Goal: Task Accomplishment & Management: Complete application form

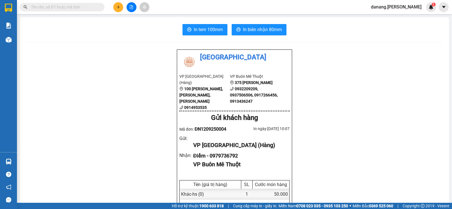
click at [114, 9] on button at bounding box center [118, 7] width 10 height 10
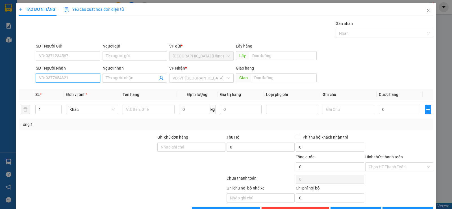
click at [62, 77] on input "SĐT Người Nhận" at bounding box center [68, 78] width 64 height 9
type input "0969944555"
click at [149, 76] on input "Người nhận" at bounding box center [132, 78] width 52 height 6
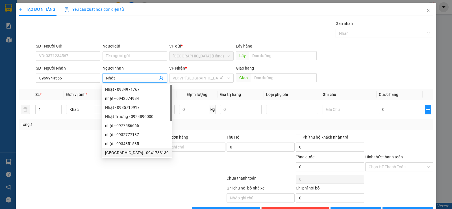
type input "Nhật"
drag, startPoint x: 40, startPoint y: 150, endPoint x: 44, endPoint y: 148, distance: 5.4
click at [40, 150] on div at bounding box center [87, 144] width 139 height 20
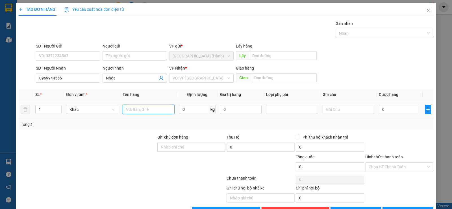
click at [153, 111] on input "text" at bounding box center [149, 109] width 52 height 9
type input "thùng"
click at [200, 78] on input "search" at bounding box center [200, 78] width 54 height 8
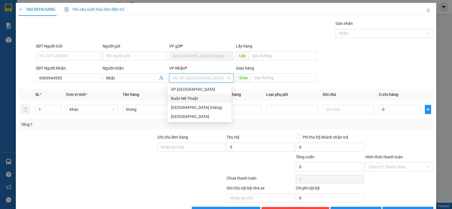
click at [194, 98] on div "Buôn Mê Thuột" at bounding box center [199, 98] width 57 height 6
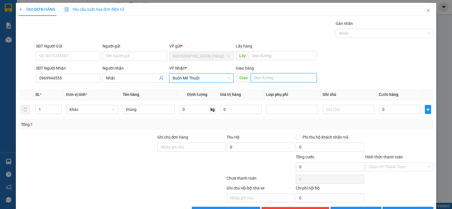
click at [276, 78] on input "text" at bounding box center [284, 77] width 66 height 9
type input "Buôn Hồ"
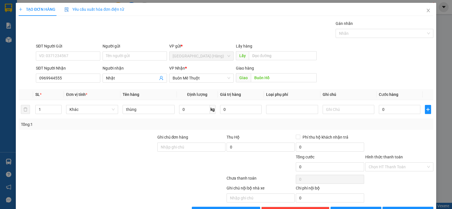
click at [121, 131] on div "Transit Pickup Surcharge Ids Transit Deliver Surcharge Ids Transit Deliver Surc…" at bounding box center [226, 117] width 415 height 195
click at [391, 112] on input "0" at bounding box center [400, 109] width 42 height 9
type input "5"
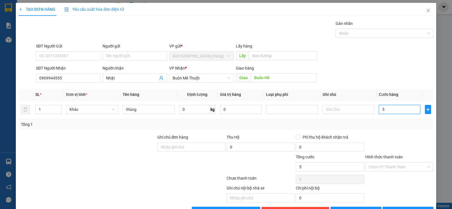
type input "50"
type input "500"
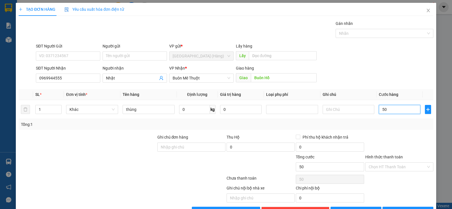
type input "500"
type input "5.000"
type input "50.000"
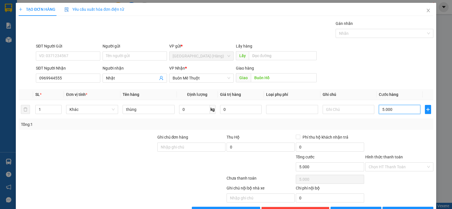
type input "50.000"
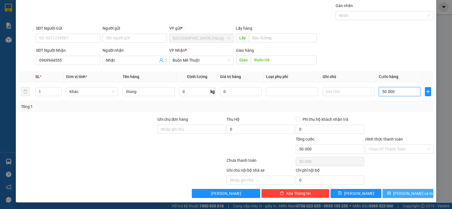
type input "50.000"
drag, startPoint x: 391, startPoint y: 193, endPoint x: 352, endPoint y: 164, distance: 48.5
click at [392, 193] on button "[PERSON_NAME] và In" at bounding box center [408, 193] width 51 height 9
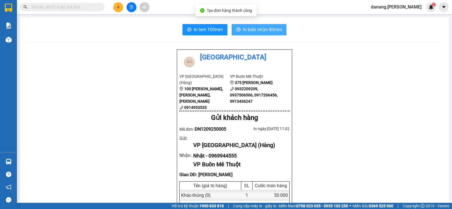
click at [250, 31] on span "In biên nhận 80mm" at bounding box center [262, 29] width 39 height 7
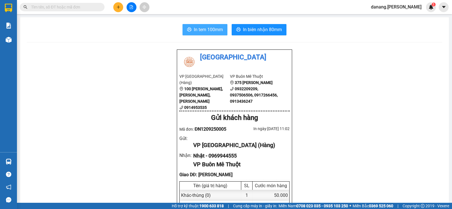
drag, startPoint x: 207, startPoint y: 29, endPoint x: 219, endPoint y: 31, distance: 11.7
click at [208, 29] on span "In tem 100mm" at bounding box center [208, 29] width 29 height 7
click at [119, 7] on icon "plus" at bounding box center [118, 7] width 4 height 4
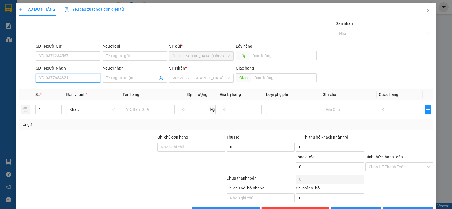
click at [51, 77] on input "SĐT Người Nhận" at bounding box center [68, 78] width 64 height 9
type input "0767926666"
drag, startPoint x: 212, startPoint y: 79, endPoint x: 214, endPoint y: 82, distance: 3.8
click at [213, 80] on input "search" at bounding box center [200, 78] width 54 height 8
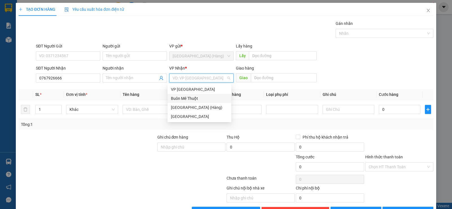
drag, startPoint x: 211, startPoint y: 97, endPoint x: 210, endPoint y: 106, distance: 8.6
click at [211, 98] on div "Buôn Mê Thuột" at bounding box center [199, 98] width 57 height 6
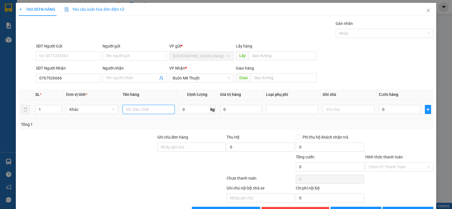
click at [148, 110] on input "text" at bounding box center [149, 109] width 52 height 9
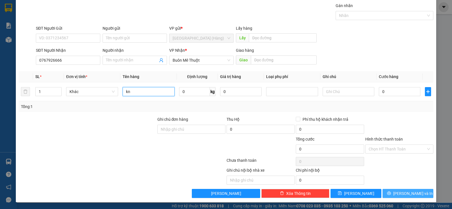
type input "kn"
click at [403, 194] on span "[PERSON_NAME] và In" at bounding box center [414, 193] width 40 height 6
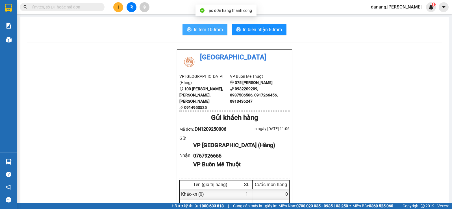
click at [203, 31] on span "In tem 100mm" at bounding box center [208, 29] width 29 height 7
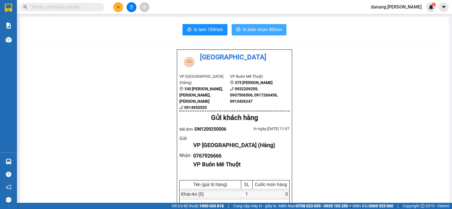
click at [263, 32] on span "In biên nhận 80mm" at bounding box center [262, 29] width 39 height 7
click at [116, 8] on icon "plus" at bounding box center [118, 7] width 4 height 4
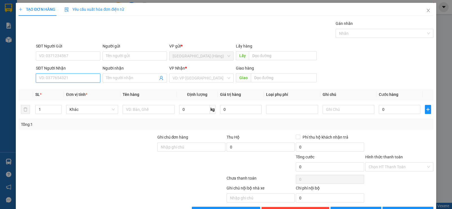
click at [65, 78] on input "SĐT Người Nhận" at bounding box center [68, 78] width 64 height 9
click at [69, 92] on div "0916549000 - Thành" at bounding box center [67, 89] width 57 height 6
type input "0916549000"
type input "Thành"
type input "0916549000"
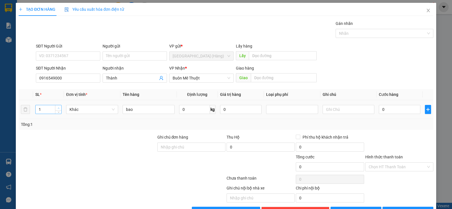
type input "2"
click at [57, 107] on span "up" at bounding box center [58, 107] width 3 height 3
click at [139, 110] on input "bao" at bounding box center [149, 109] width 52 height 9
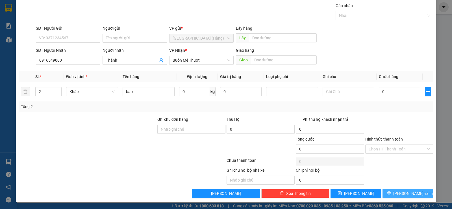
click at [399, 195] on button "[PERSON_NAME] và In" at bounding box center [408, 193] width 51 height 9
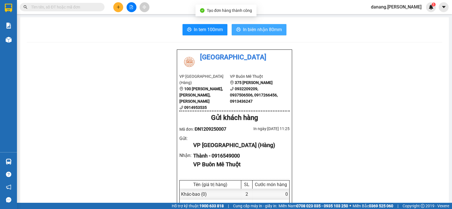
click at [264, 31] on span "In biên nhận 80mm" at bounding box center [262, 29] width 39 height 7
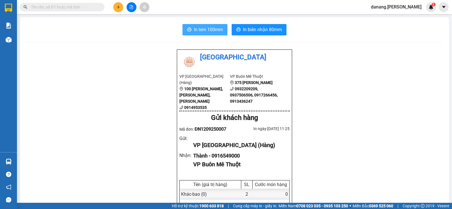
click at [199, 29] on span "In tem 100mm" at bounding box center [208, 29] width 29 height 7
click at [207, 28] on span "In tem 100mm" at bounding box center [208, 29] width 29 height 7
click at [120, 7] on icon "plus" at bounding box center [118, 7] width 4 height 4
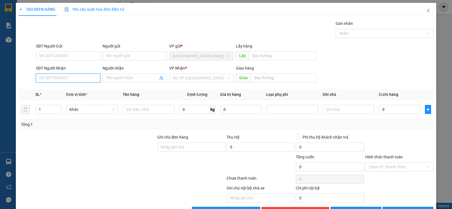
drag, startPoint x: 52, startPoint y: 79, endPoint x: 0, endPoint y: 47, distance: 61.0
click at [52, 79] on input "SĐT Người Nhận" at bounding box center [68, 78] width 64 height 9
type input "0935873850"
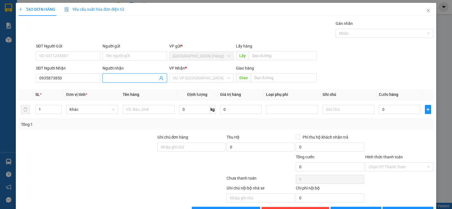
click at [119, 80] on input "Người nhận" at bounding box center [132, 78] width 52 height 6
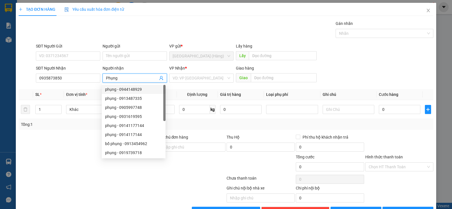
type input "Phụng"
drag, startPoint x: 77, startPoint y: 158, endPoint x: 77, endPoint y: 152, distance: 5.7
click at [77, 158] on div at bounding box center [87, 164] width 139 height 20
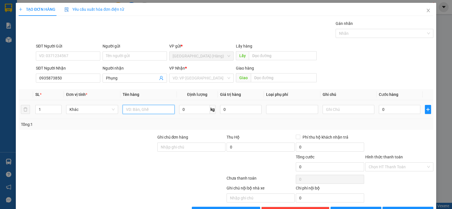
drag, startPoint x: 145, startPoint y: 107, endPoint x: 418, endPoint y: 7, distance: 291.2
click at [145, 107] on input "text" at bounding box center [149, 109] width 52 height 9
type input "thùng"
click at [190, 80] on input "search" at bounding box center [200, 78] width 54 height 8
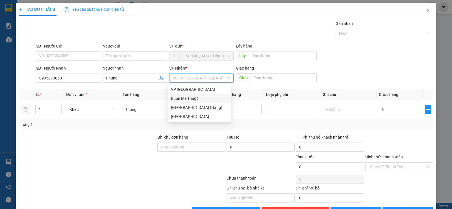
click at [191, 101] on div "Buôn Mê Thuột" at bounding box center [199, 98] width 57 height 6
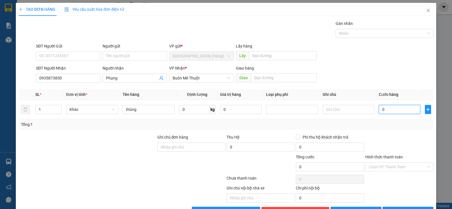
type input "6"
type input "60"
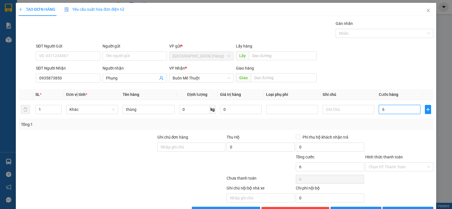
type input "60"
type input "600"
type input "6.000"
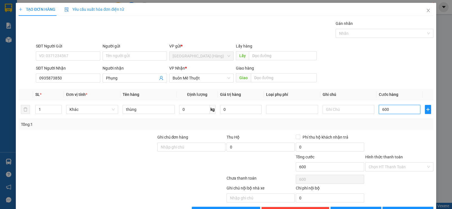
type input "6.000"
type input "60.000"
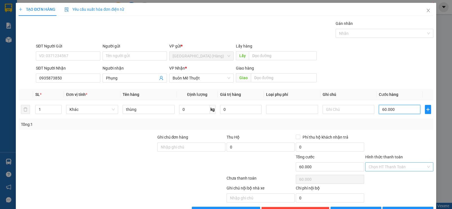
type input "60.000"
click at [379, 165] on input "Hình thức thanh toán" at bounding box center [397, 167] width 57 height 8
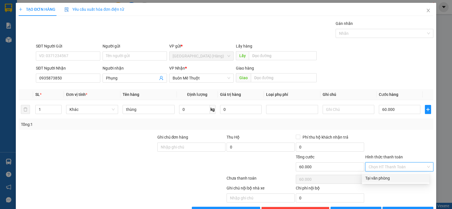
click at [380, 178] on div "Tại văn phòng" at bounding box center [396, 178] width 61 height 6
type input "0"
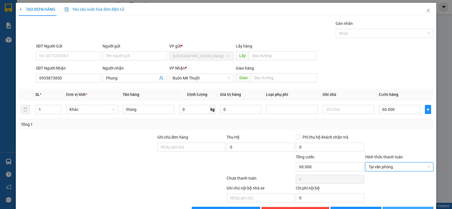
click at [392, 207] on button "[PERSON_NAME] và In" at bounding box center [408, 211] width 51 height 9
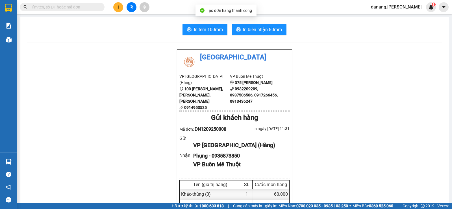
click at [205, 34] on button "In tem 100mm" at bounding box center [205, 29] width 45 height 11
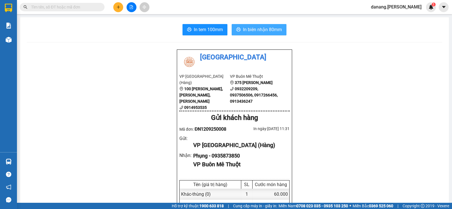
click at [247, 31] on span "In biên nhận 80mm" at bounding box center [262, 29] width 39 height 7
click at [121, 8] on button at bounding box center [118, 7] width 10 height 10
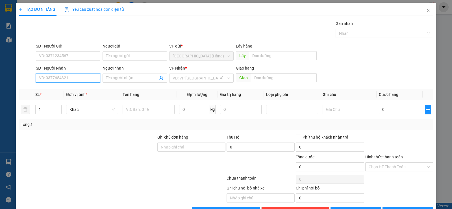
click at [71, 80] on input "SĐT Người Nhận" at bounding box center [68, 78] width 64 height 9
type input "0944844477"
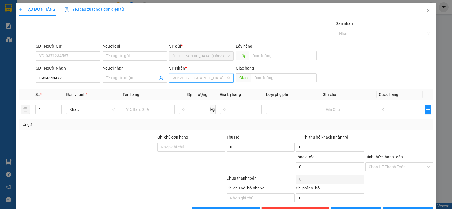
drag, startPoint x: 190, startPoint y: 80, endPoint x: 204, endPoint y: 114, distance: 36.3
click at [190, 81] on input "search" at bounding box center [200, 78] width 54 height 8
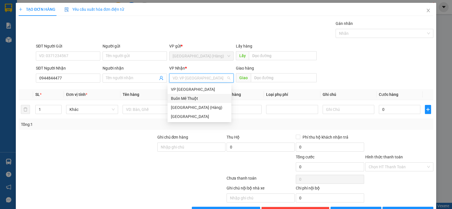
click at [198, 101] on div "Buôn Mê Thuột" at bounding box center [199, 98] width 57 height 6
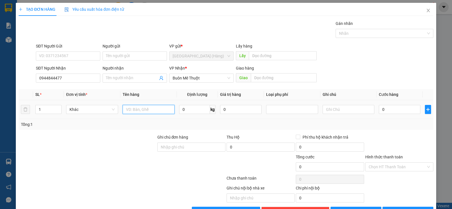
click at [145, 111] on input "text" at bounding box center [149, 109] width 52 height 9
type input "kiện"
click at [410, 208] on span "[PERSON_NAME] và In" at bounding box center [414, 211] width 40 height 6
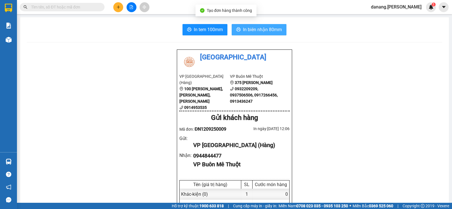
drag, startPoint x: 255, startPoint y: 29, endPoint x: 274, endPoint y: 36, distance: 20.3
click at [256, 29] on span "In biên nhận 80mm" at bounding box center [262, 29] width 39 height 7
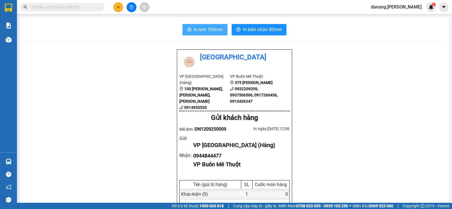
click at [198, 29] on span "In tem 100mm" at bounding box center [208, 29] width 29 height 7
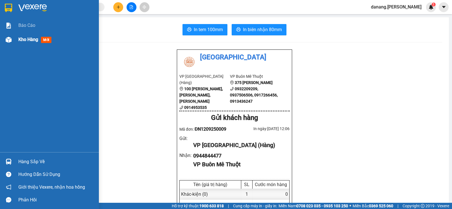
click at [23, 38] on span "Kho hàng" at bounding box center [28, 39] width 20 height 5
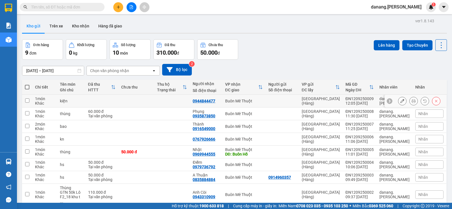
click at [401, 100] on icon at bounding box center [403, 101] width 4 height 4
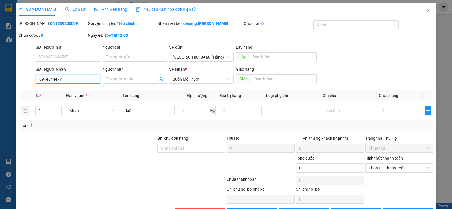
click at [48, 79] on input "0944844477" at bounding box center [68, 79] width 64 height 9
click at [52, 78] on input "0944844477" at bounding box center [68, 79] width 64 height 9
type input "0944814477"
click at [350, 209] on span "[PERSON_NAME] thay đổi" at bounding box center [364, 212] width 45 height 6
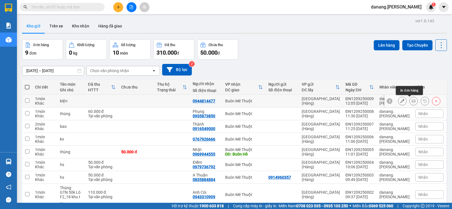
click at [412, 101] on icon at bounding box center [414, 101] width 4 height 4
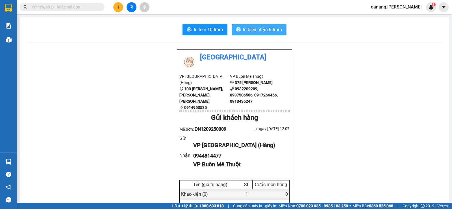
click at [258, 28] on span "In biên nhận 80mm" at bounding box center [262, 29] width 39 height 7
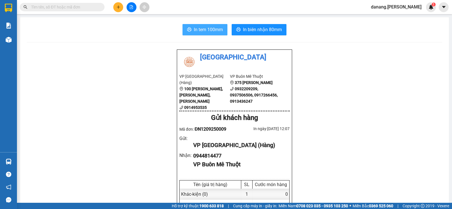
click at [201, 32] on span "In tem 100mm" at bounding box center [208, 29] width 29 height 7
